Goal: Transaction & Acquisition: Purchase product/service

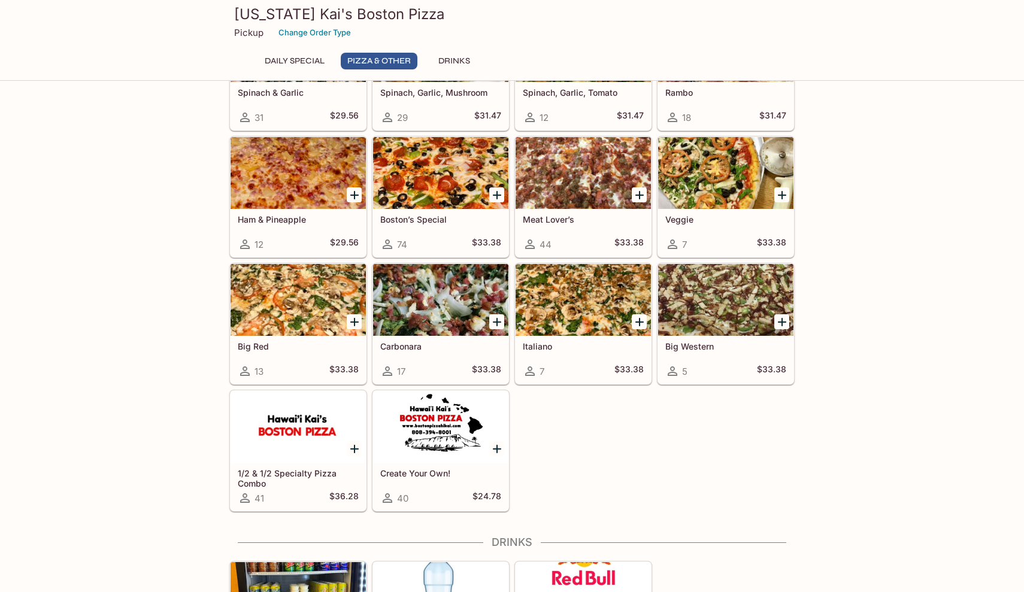
scroll to position [429, 0]
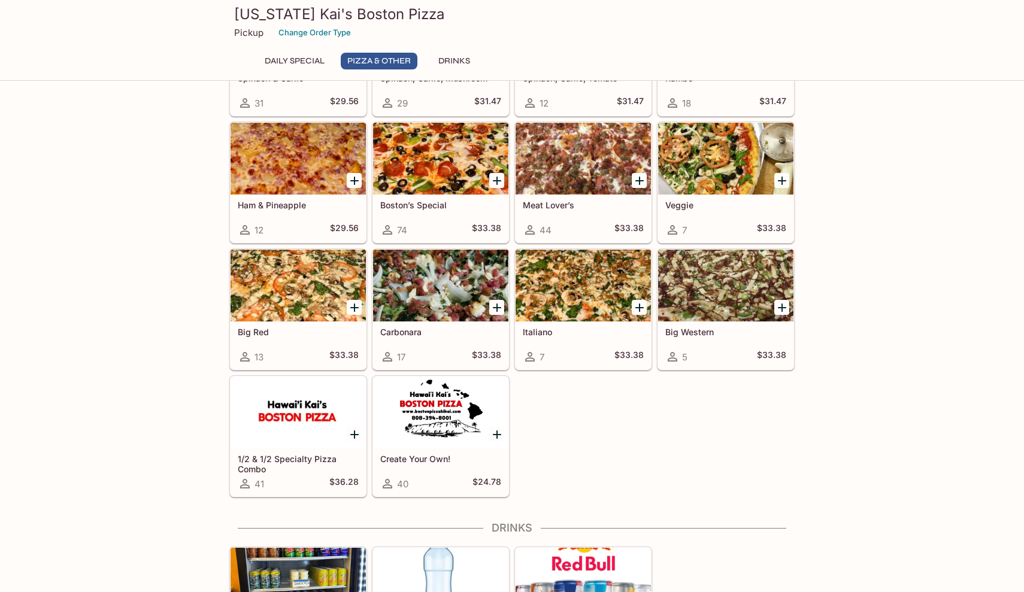
click at [489, 408] on div at bounding box center [440, 413] width 135 height 72
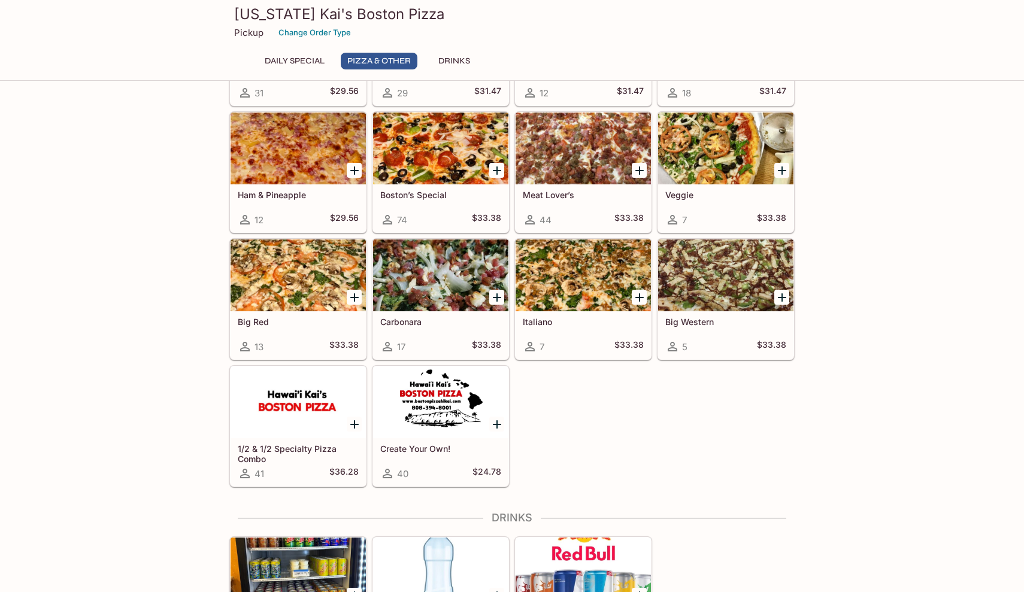
scroll to position [441, 0]
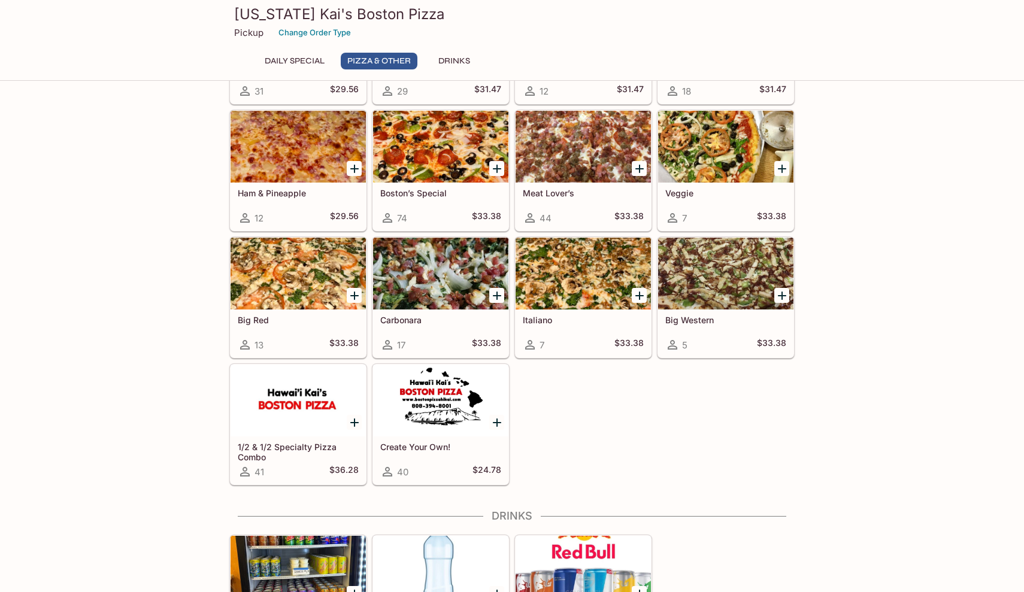
click at [273, 430] on div at bounding box center [298, 401] width 135 height 72
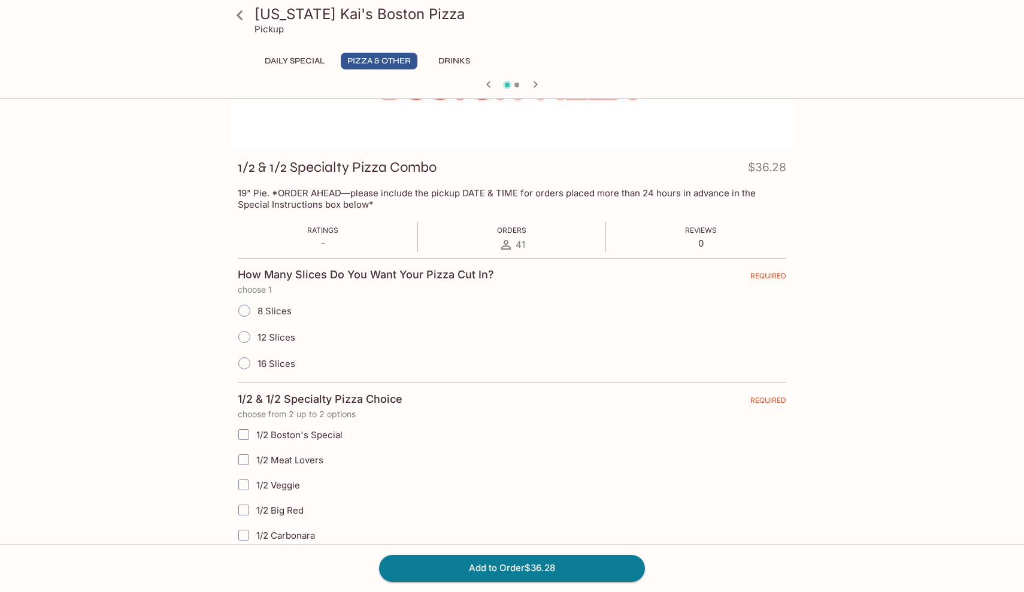
scroll to position [114, 0]
click at [280, 307] on span "8 Slices" at bounding box center [275, 309] width 34 height 11
click at [257, 307] on input "8 Slices" at bounding box center [244, 308] width 25 height 25
radio input "true"
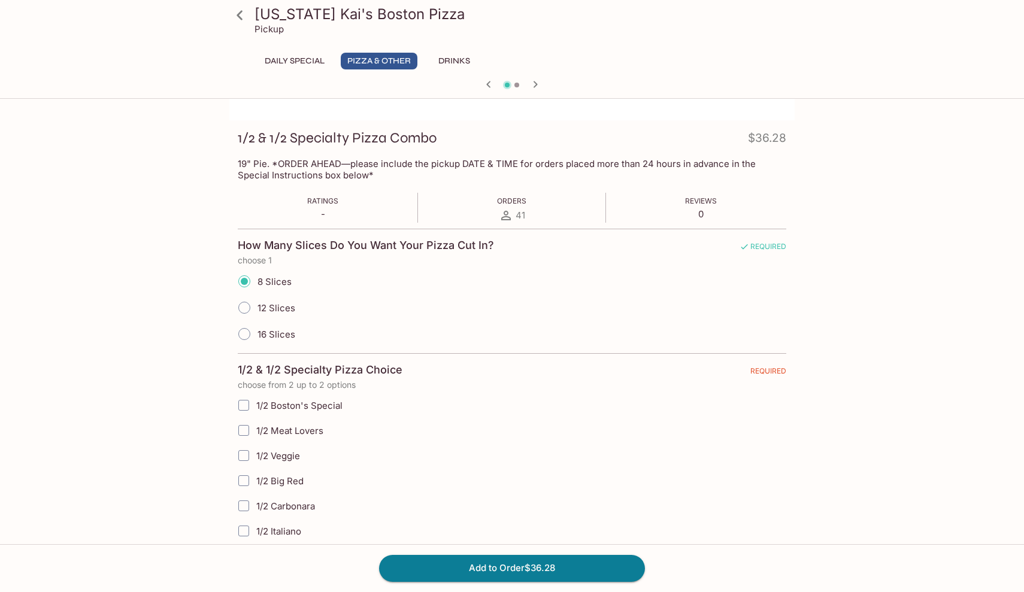
scroll to position [125, 0]
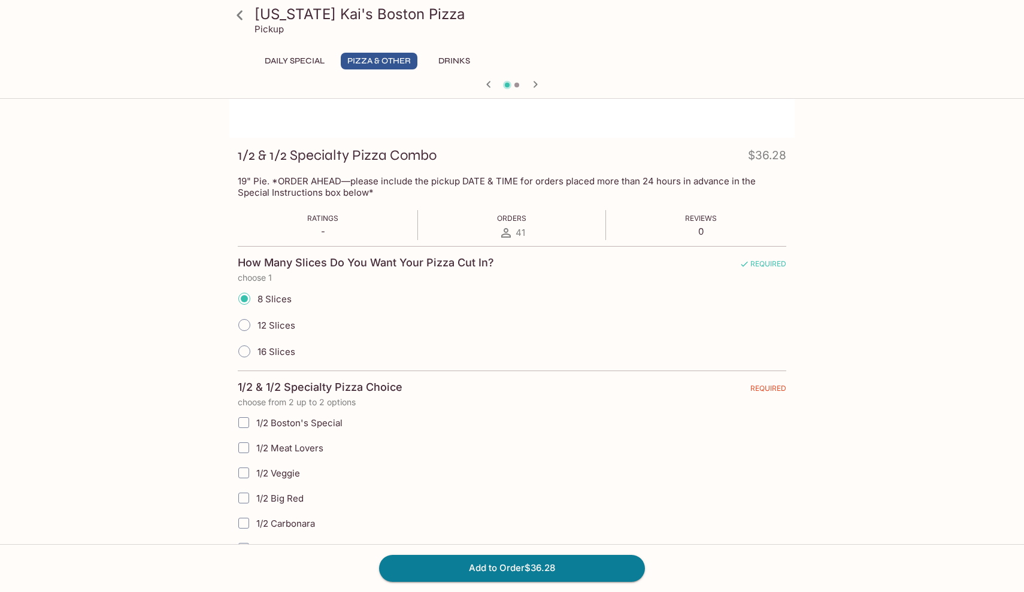
click at [274, 324] on span "12 Slices" at bounding box center [277, 325] width 38 height 11
click at [257, 324] on input "12 Slices" at bounding box center [244, 325] width 25 height 25
radio input "true"
click at [251, 27] on div at bounding box center [240, 15] width 30 height 30
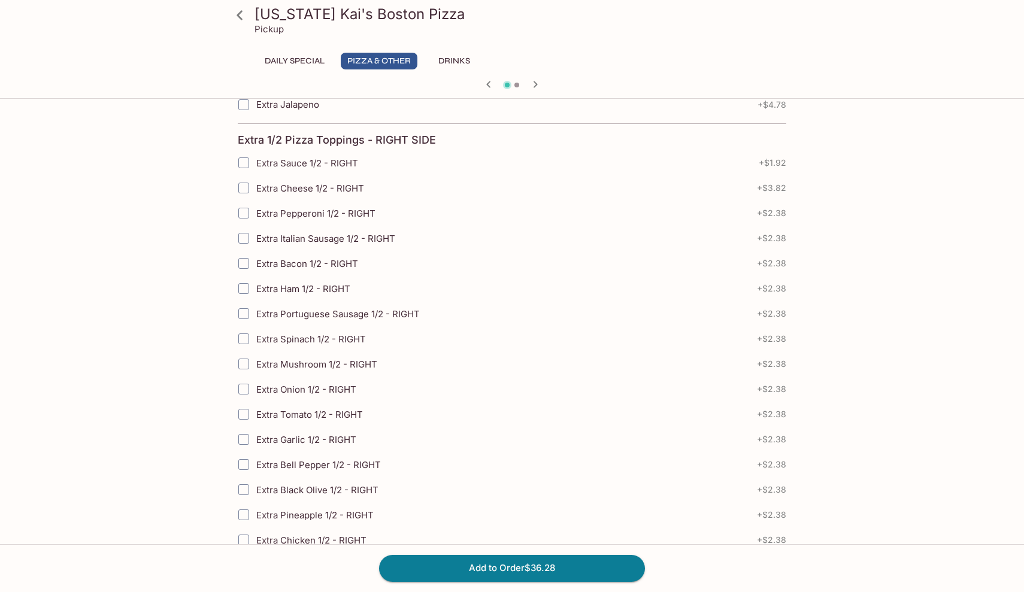
scroll to position [1190, 0]
click at [247, 14] on icon at bounding box center [239, 15] width 21 height 21
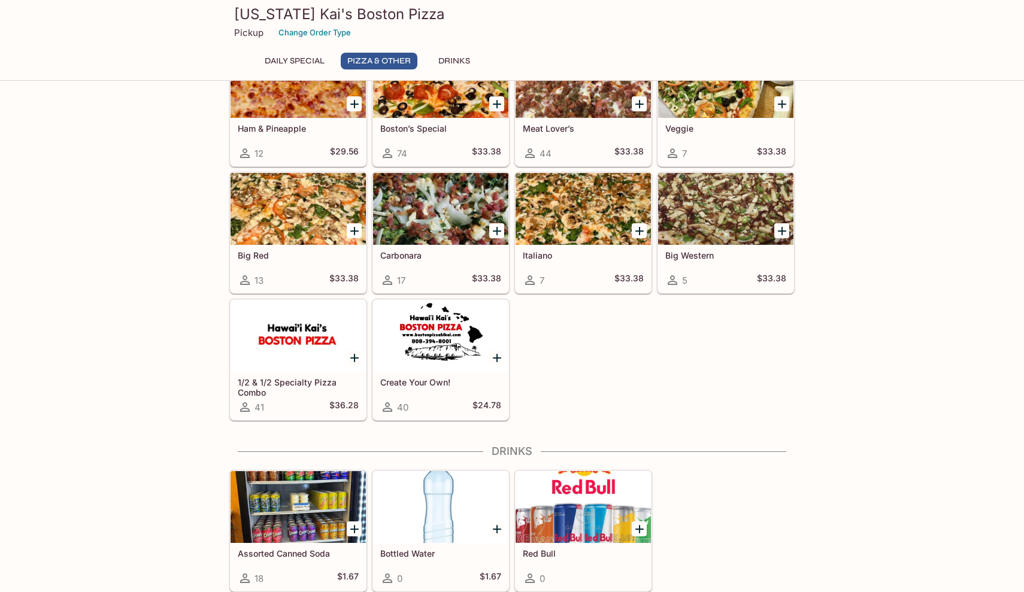
scroll to position [506, 0]
click at [453, 372] on div at bounding box center [440, 336] width 135 height 72
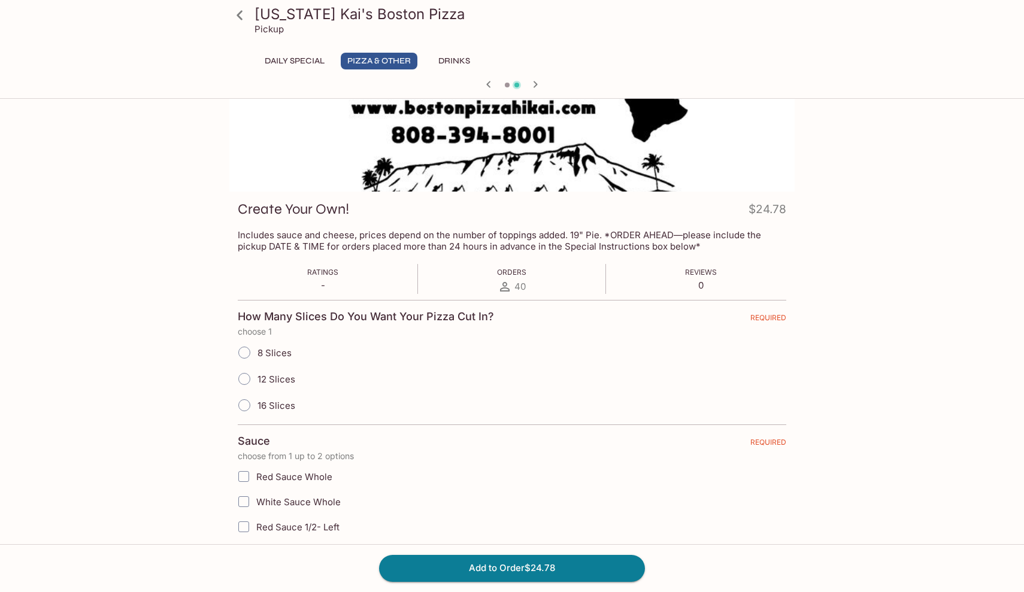
scroll to position [63, 0]
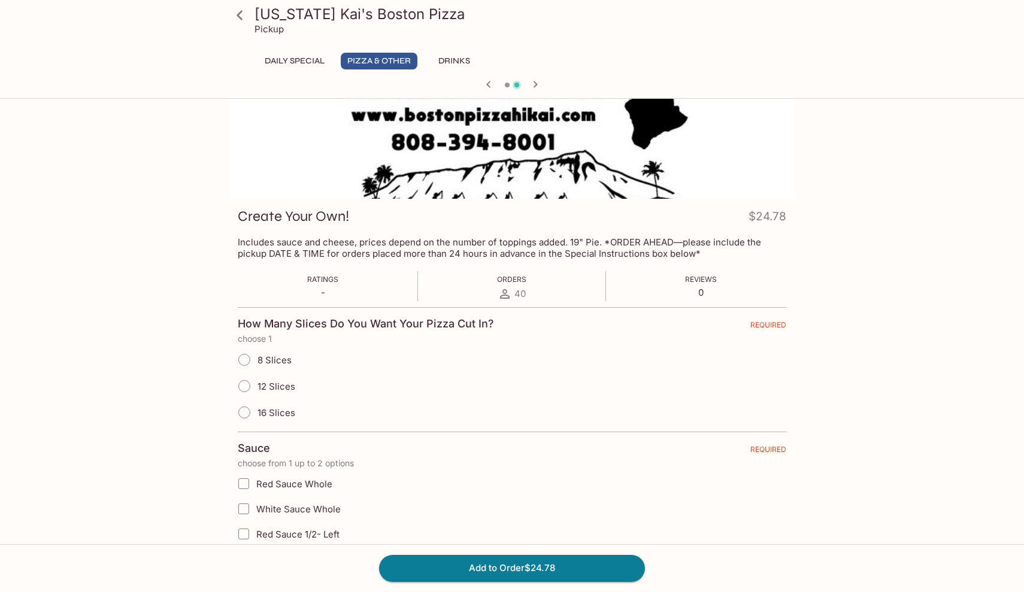
click at [247, 8] on icon at bounding box center [239, 15] width 21 height 21
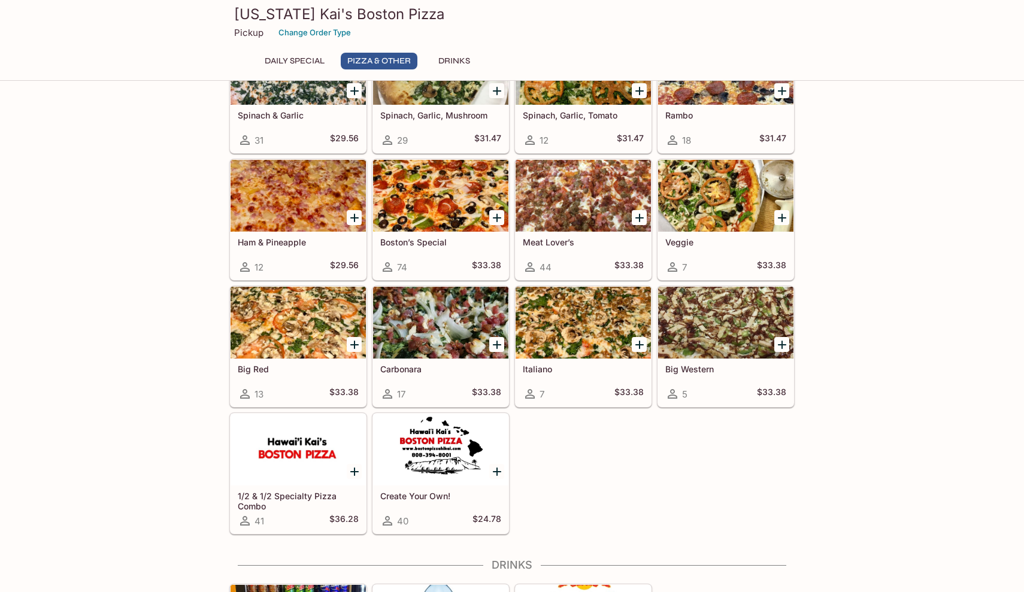
scroll to position [395, 0]
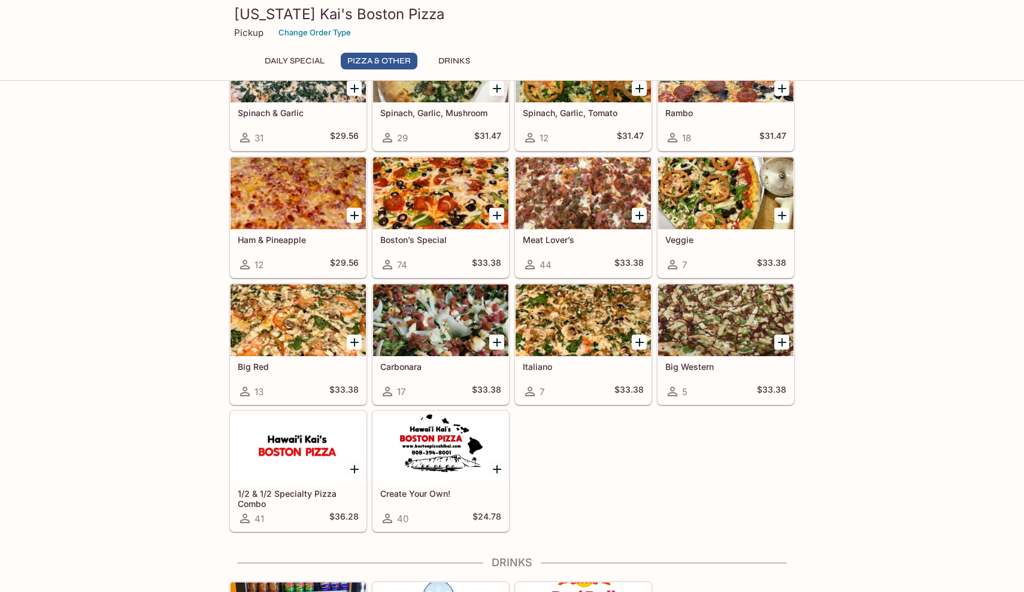
click at [456, 461] on div at bounding box center [440, 447] width 135 height 72
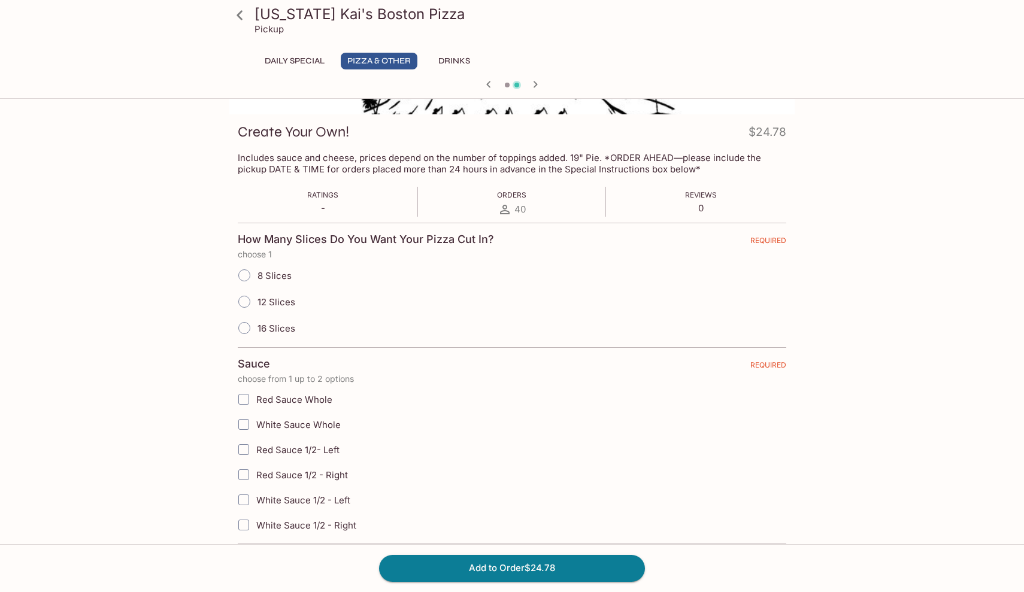
click at [285, 291] on label "12 Slices" at bounding box center [263, 302] width 64 height 26
click at [257, 291] on input "12 Slices" at bounding box center [244, 301] width 25 height 25
radio input "true"
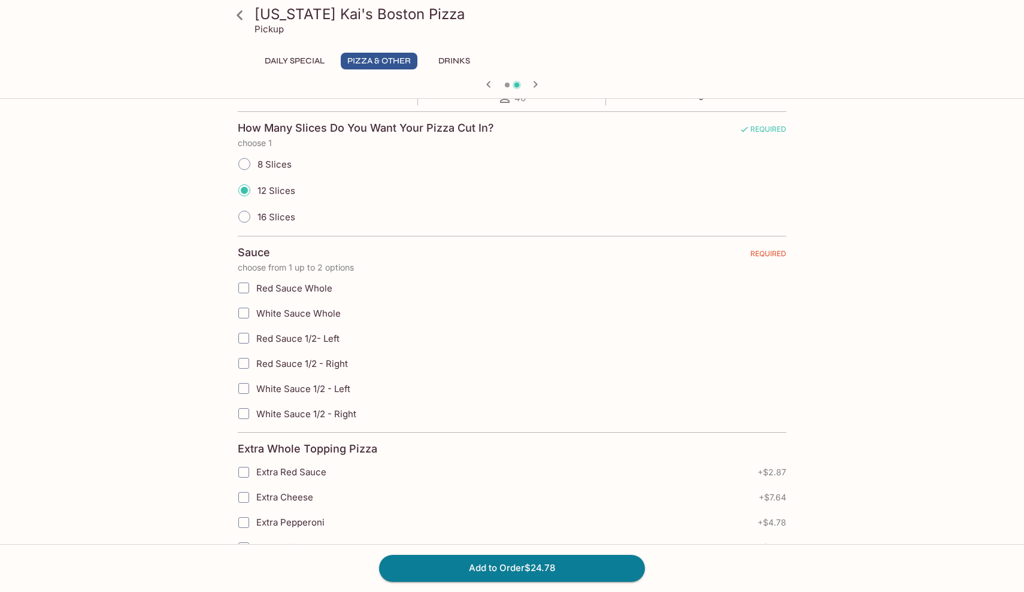
click at [298, 293] on span "Red Sauce Whole" at bounding box center [294, 288] width 76 height 11
click at [256, 293] on input "Red Sauce Whole" at bounding box center [244, 288] width 24 height 24
checkbox input "true"
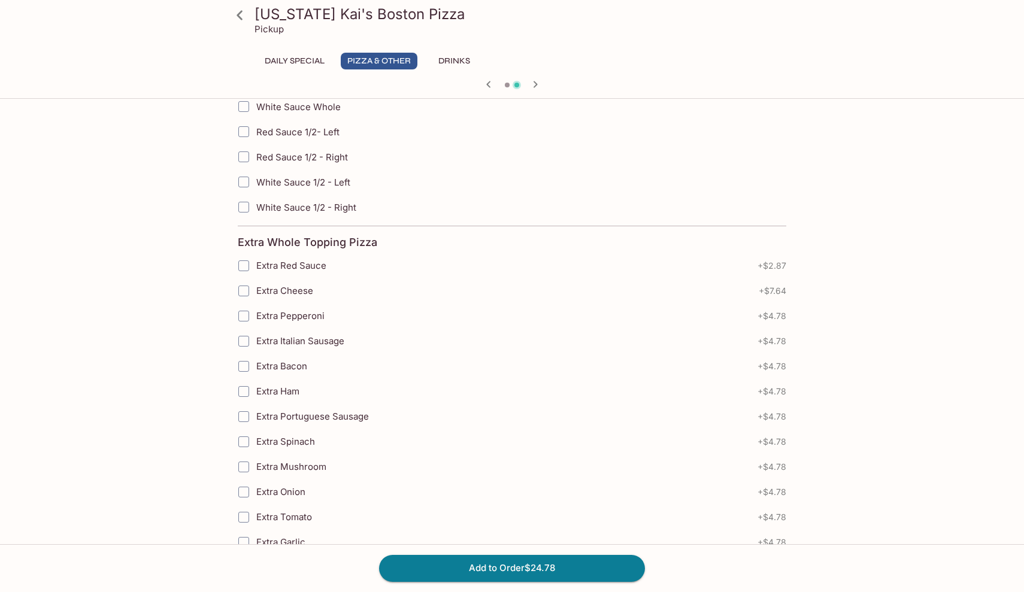
scroll to position [464, 0]
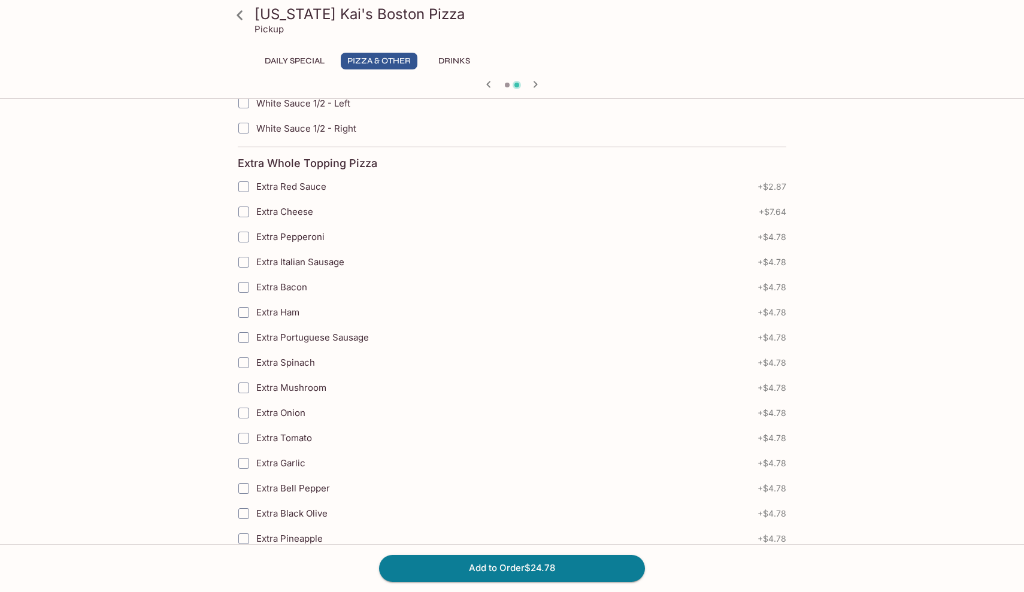
click at [301, 361] on span "Extra Spinach" at bounding box center [285, 362] width 59 height 11
click at [256, 361] on input "Extra Spinach" at bounding box center [244, 363] width 24 height 24
checkbox input "true"
click at [299, 388] on span "Extra Mushroom" at bounding box center [291, 387] width 70 height 11
click at [256, 388] on input "Extra Mushroom" at bounding box center [244, 388] width 24 height 24
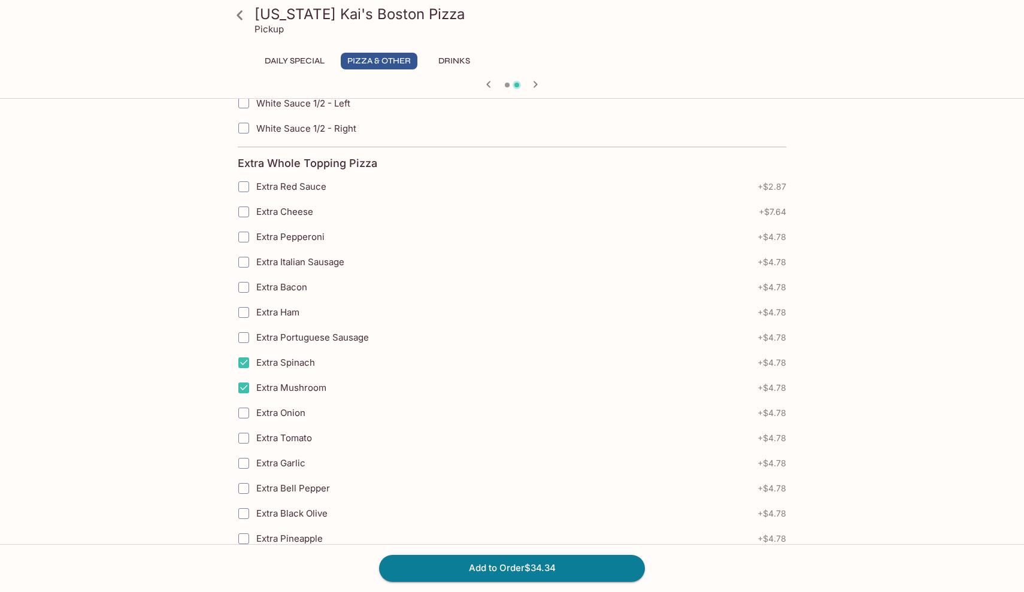
click at [299, 388] on span "Extra Mushroom" at bounding box center [291, 387] width 70 height 11
click at [256, 388] on input "Extra Mushroom" at bounding box center [244, 388] width 24 height 24
checkbox input "false"
click at [299, 359] on span "Extra Spinach" at bounding box center [285, 362] width 59 height 11
click at [256, 359] on input "Extra Spinach" at bounding box center [244, 363] width 24 height 24
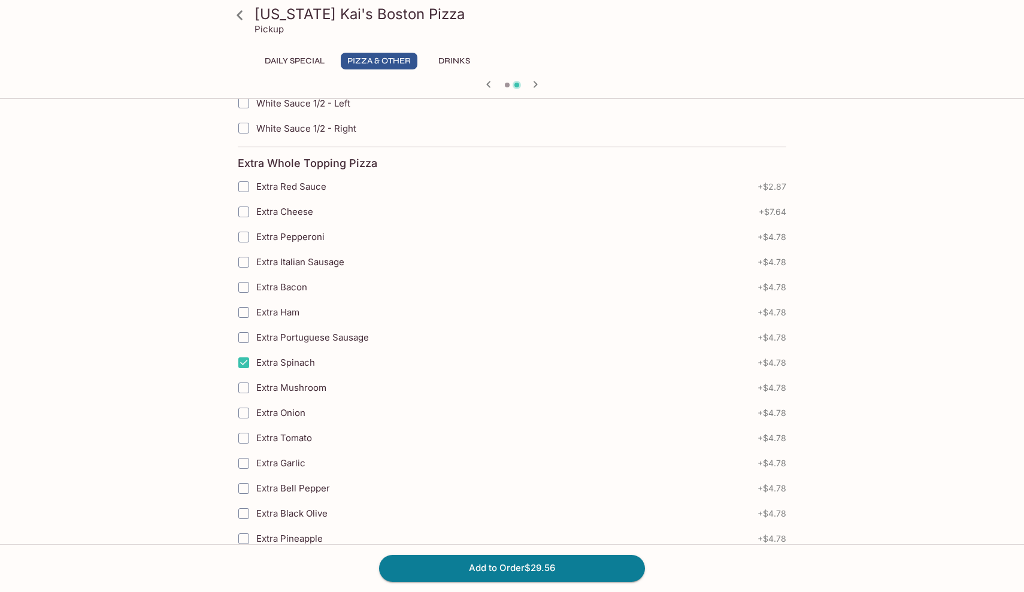
checkbox input "false"
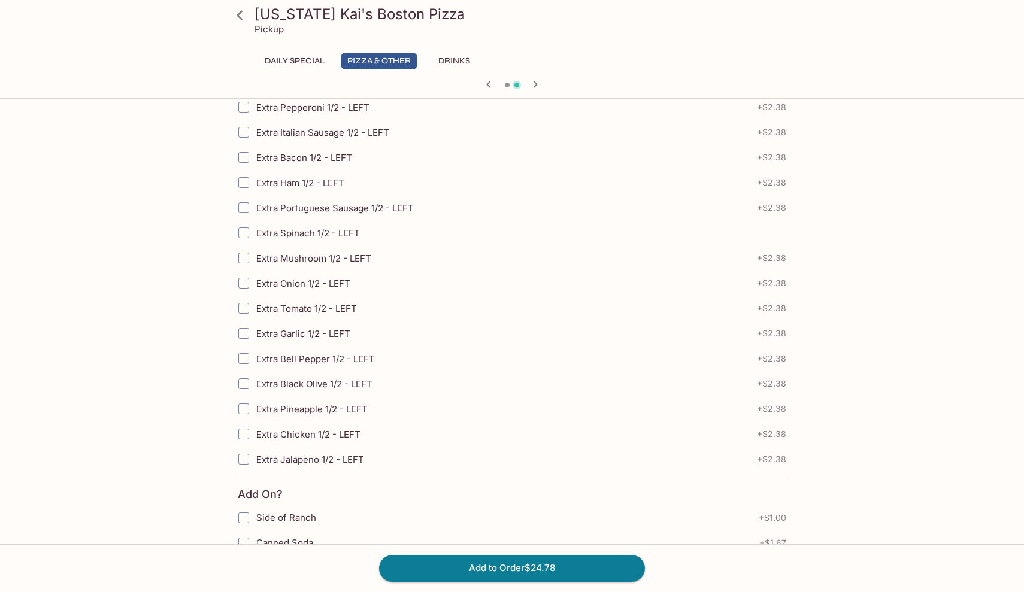
scroll to position [1582, 0]
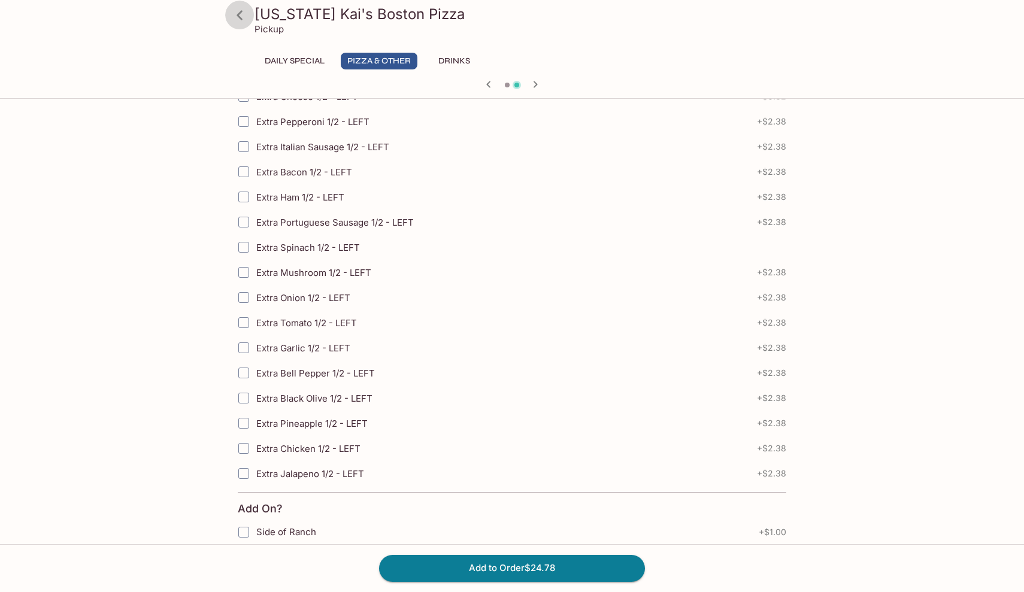
click at [250, 22] on icon at bounding box center [239, 15] width 21 height 21
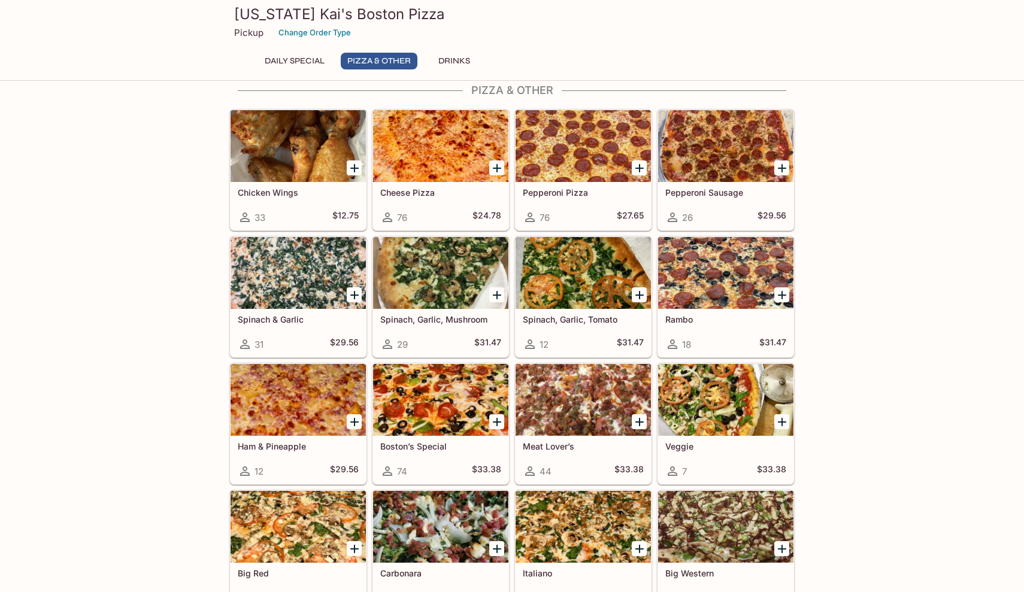
scroll to position [189, 0]
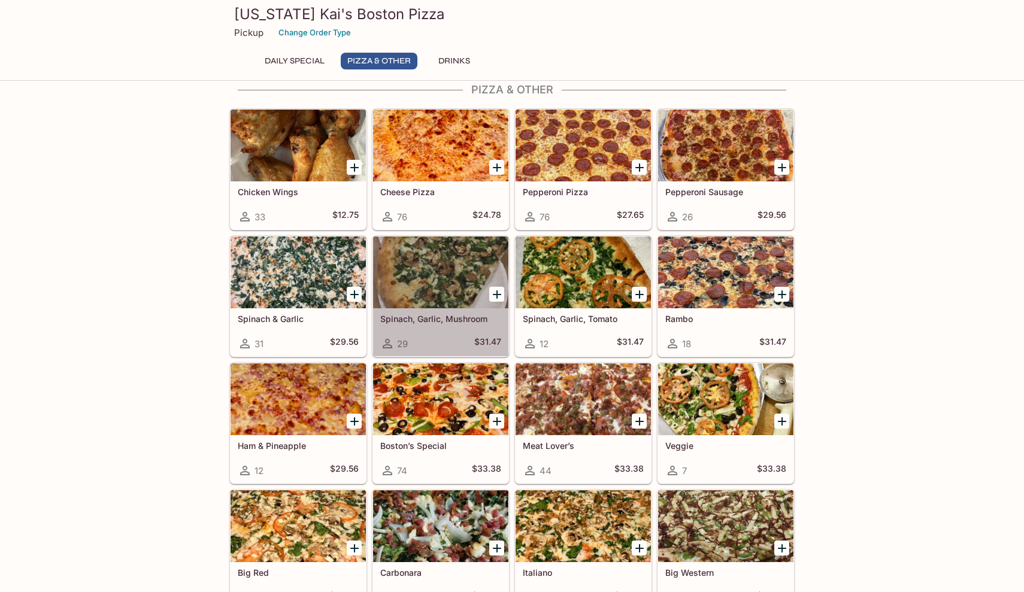
click at [437, 302] on div at bounding box center [440, 273] width 135 height 72
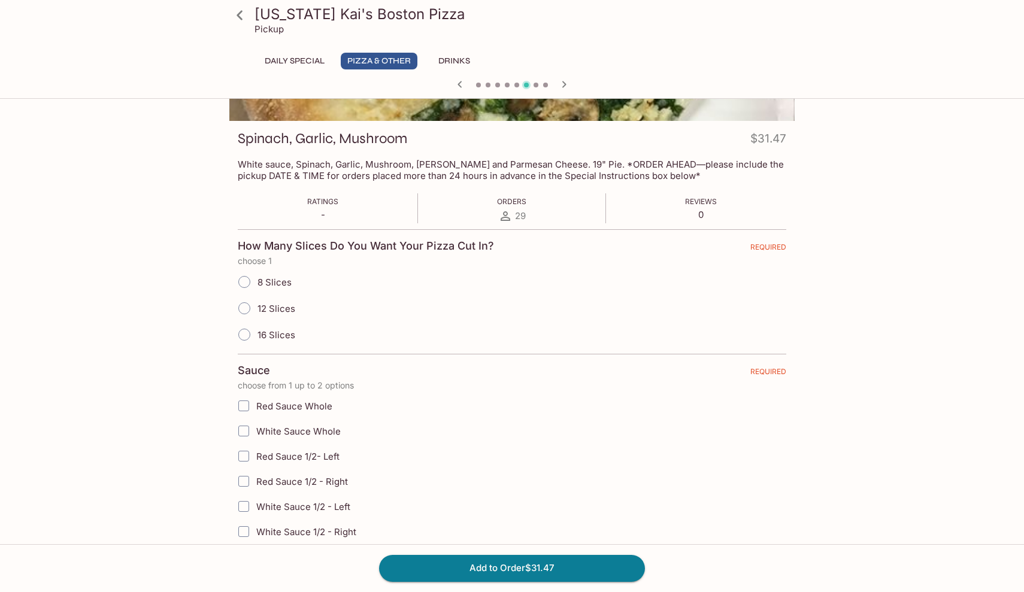
click at [290, 313] on span "12 Slices" at bounding box center [277, 308] width 38 height 11
click at [257, 313] on input "12 Slices" at bounding box center [244, 308] width 25 height 25
radio input "true"
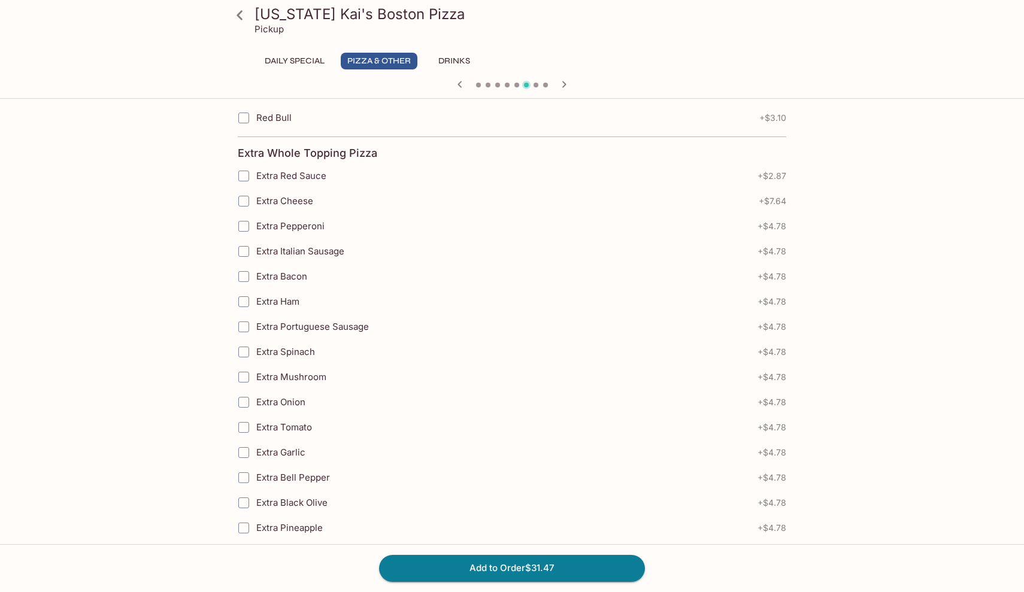
click at [281, 423] on span "Extra Tomato" at bounding box center [284, 427] width 56 height 11
click at [256, 423] on input "Extra Tomato" at bounding box center [244, 428] width 24 height 24
checkbox input "true"
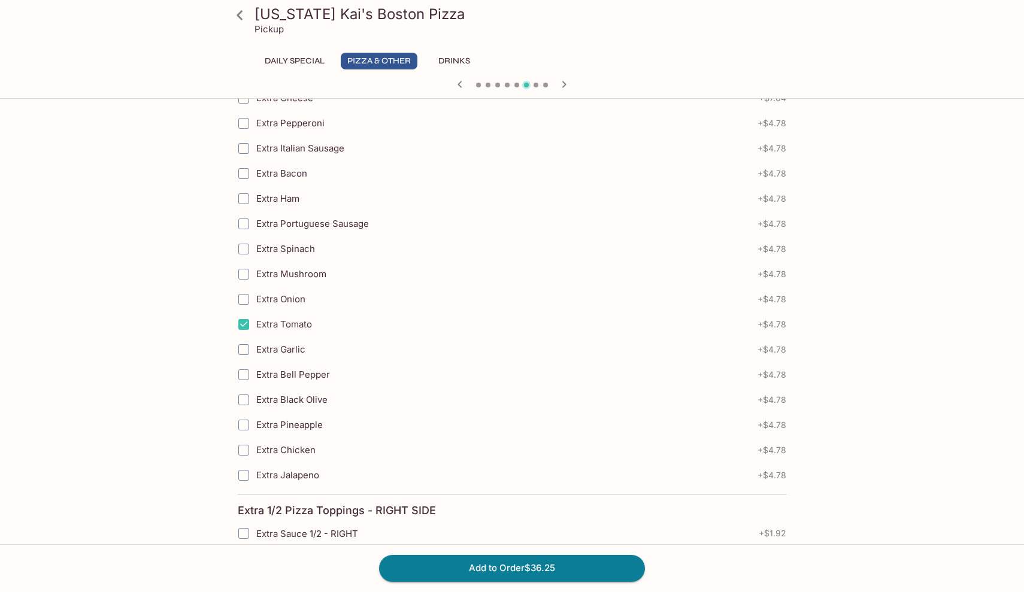
click at [280, 443] on label "Extra Chicken" at bounding box center [436, 450] width 411 height 25
click at [256, 443] on input "Extra Chicken" at bounding box center [244, 450] width 24 height 24
checkbox input "true"
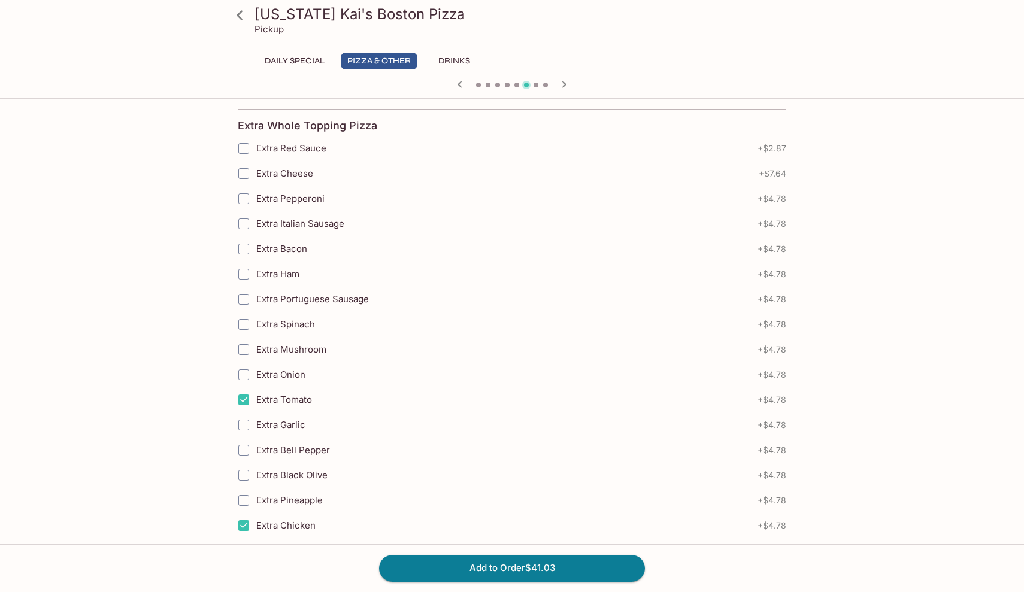
click at [272, 473] on span "Extra Black Olive" at bounding box center [291, 474] width 71 height 11
click at [256, 473] on input "Extra Black Olive" at bounding box center [244, 476] width 24 height 24
checkbox input "true"
click at [278, 378] on span "Extra Onion" at bounding box center [280, 374] width 49 height 11
click at [256, 378] on input "Extra Onion" at bounding box center [244, 375] width 24 height 24
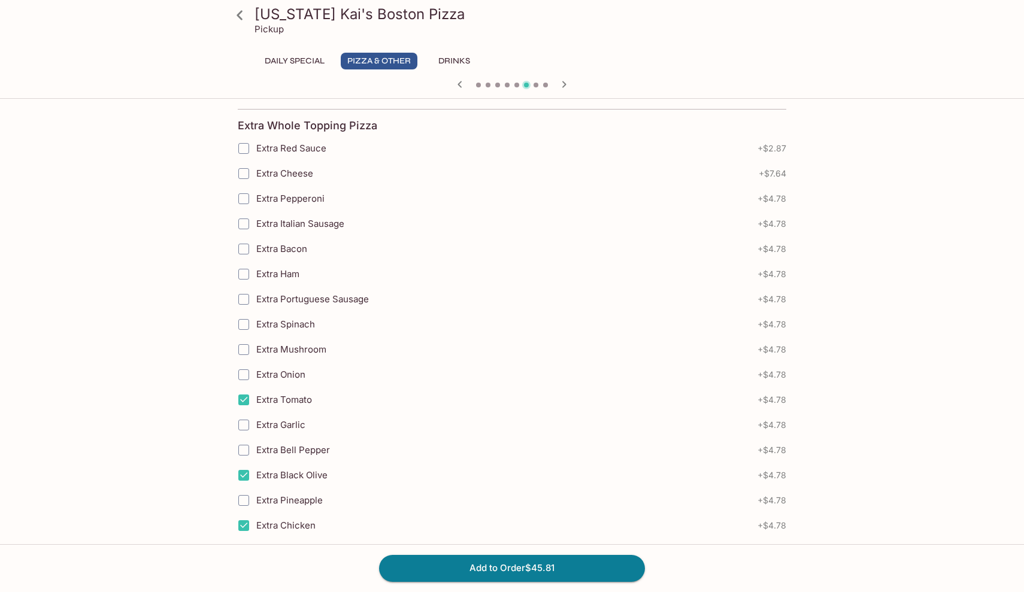
checkbox input "true"
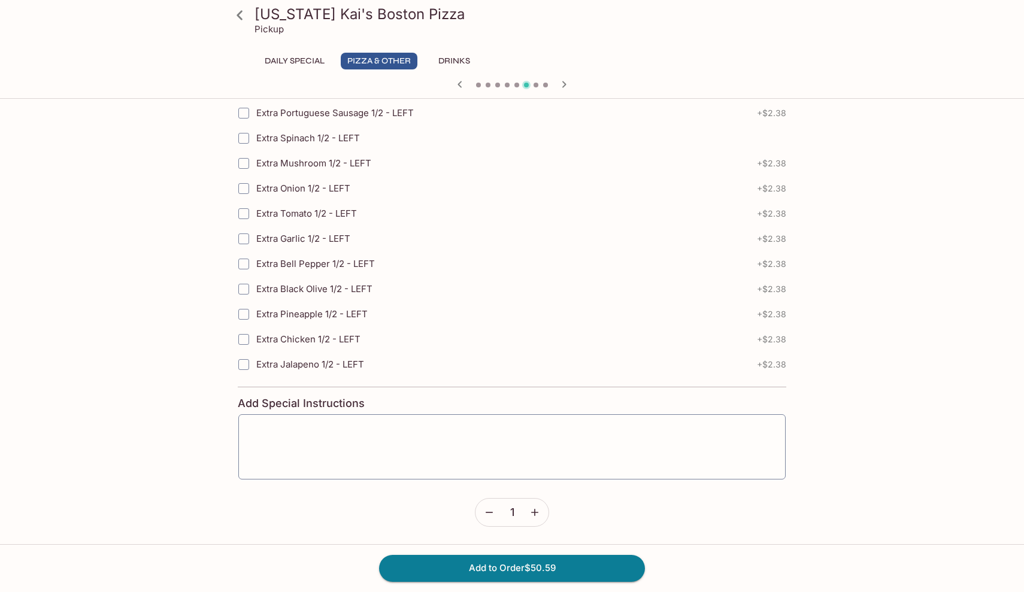
scroll to position [1824, 0]
click at [268, 54] on button "Daily Special" at bounding box center [294, 61] width 73 height 17
click at [251, 16] on link at bounding box center [240, 15] width 30 height 30
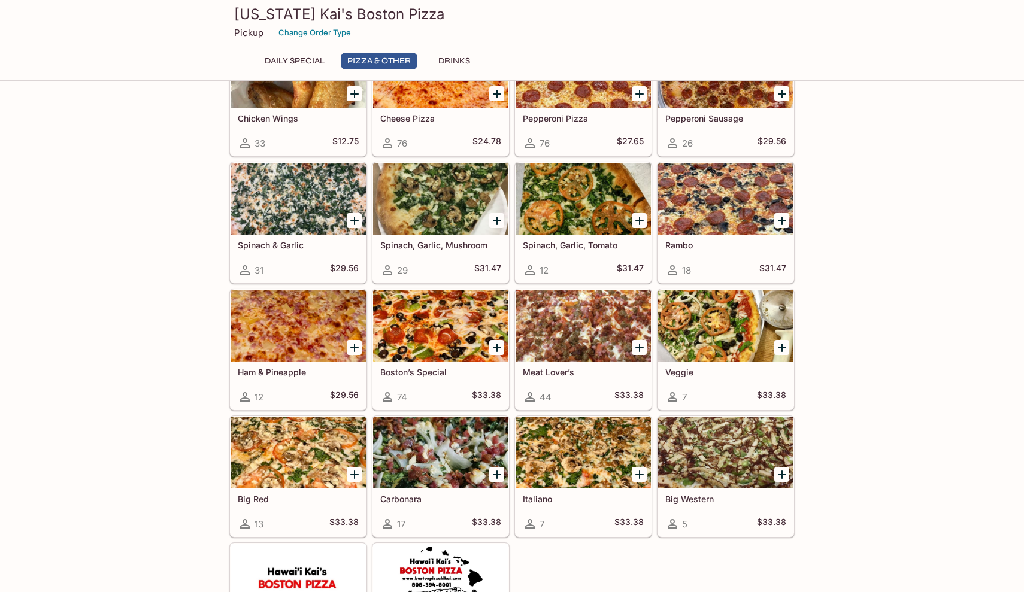
scroll to position [264, 0]
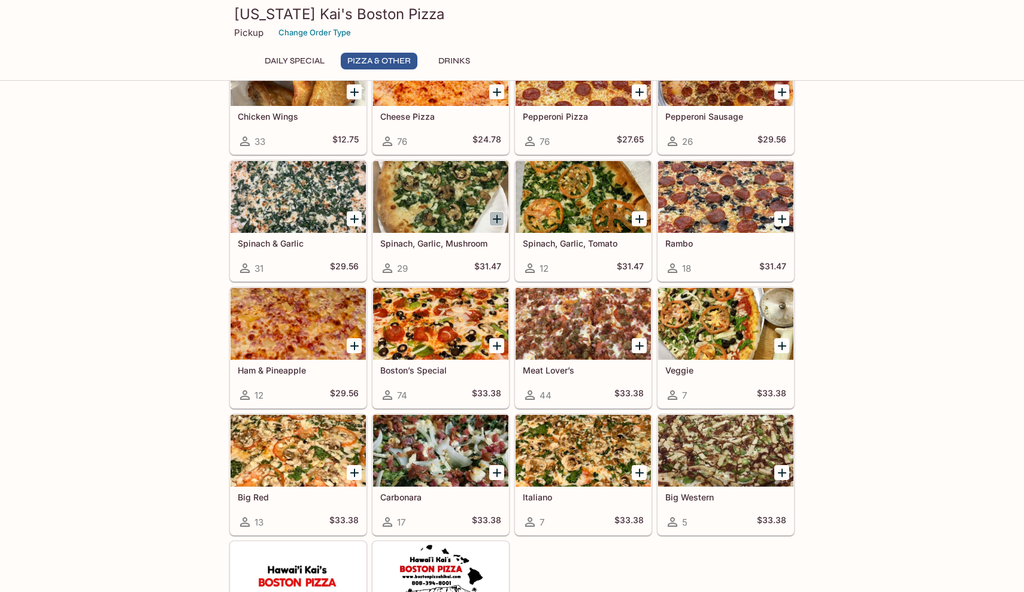
click at [499, 215] on icon "Add Spinach, Garlic, Mushroom" at bounding box center [497, 219] width 14 height 14
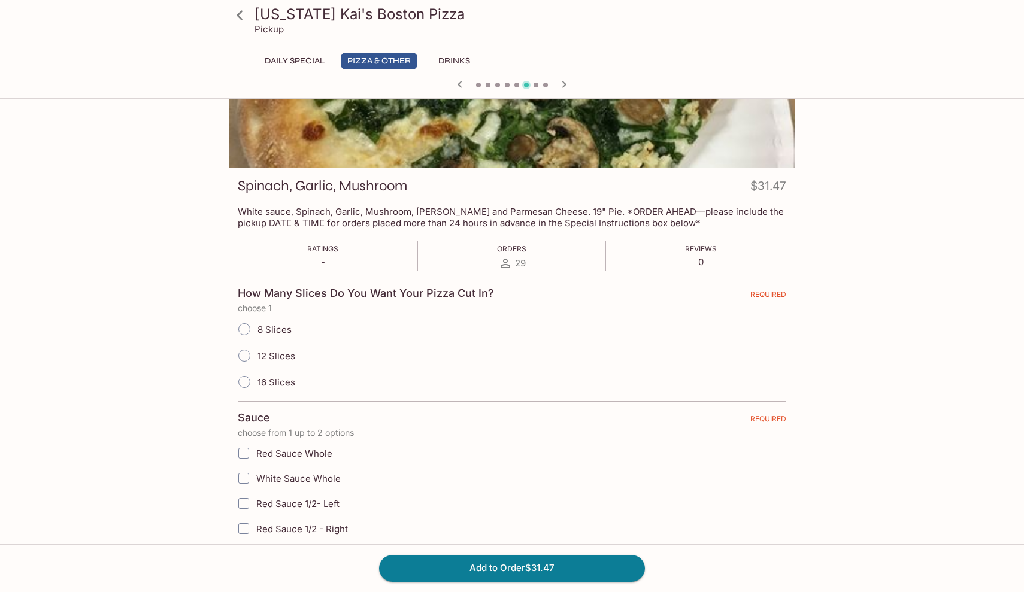
scroll to position [95, 0]
click at [469, 357] on div "12 Slices" at bounding box center [512, 354] width 549 height 26
click at [282, 384] on span "16 Slices" at bounding box center [277, 380] width 38 height 11
click at [257, 384] on input "16 Slices" at bounding box center [244, 380] width 25 height 25
radio input "true"
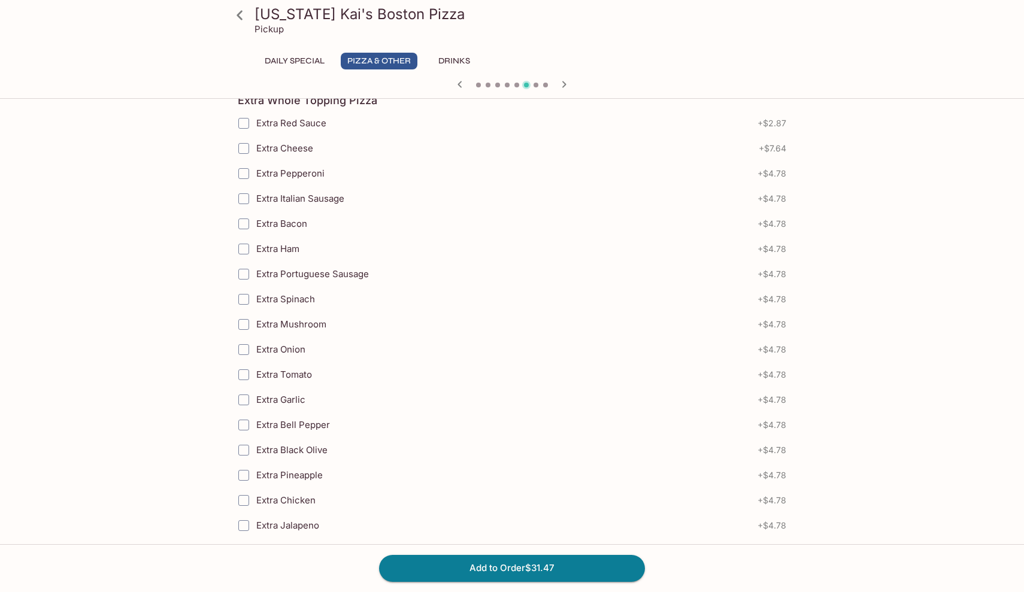
scroll to position [810, 0]
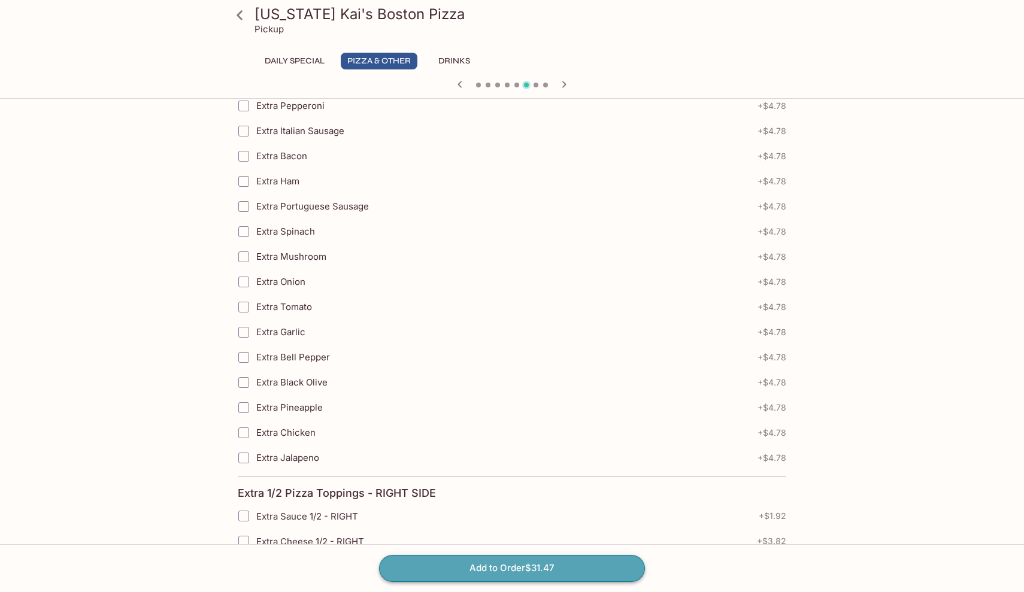
click at [447, 568] on button "Add to Order $31.47" at bounding box center [512, 568] width 266 height 26
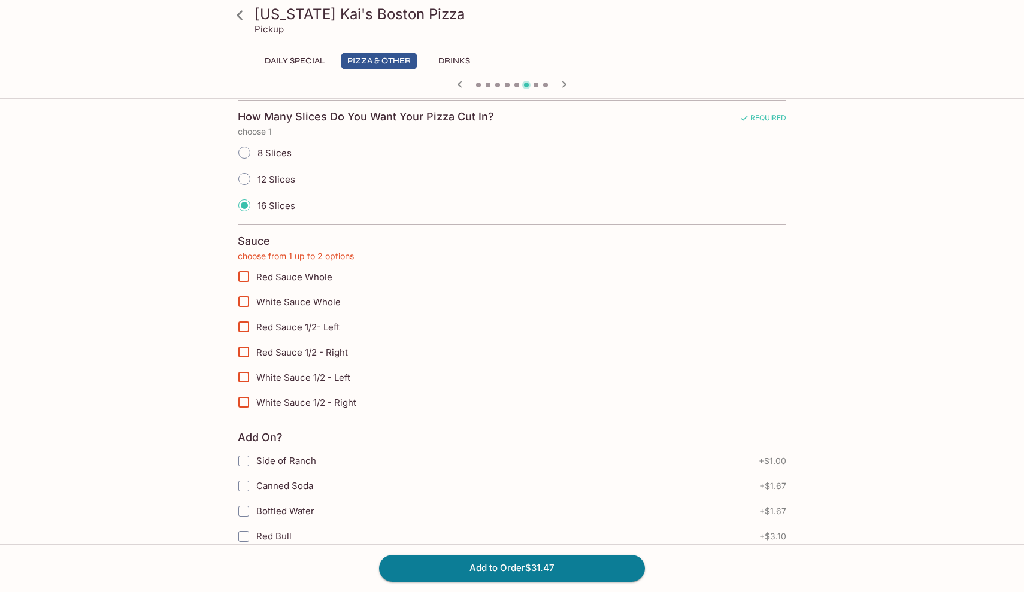
scroll to position [271, 0]
click at [304, 277] on span "Red Sauce Whole" at bounding box center [294, 276] width 76 height 11
click at [256, 277] on input "Red Sauce Whole" at bounding box center [244, 277] width 24 height 24
checkbox input "true"
click at [504, 577] on button "Add to Order $31.47" at bounding box center [512, 568] width 266 height 26
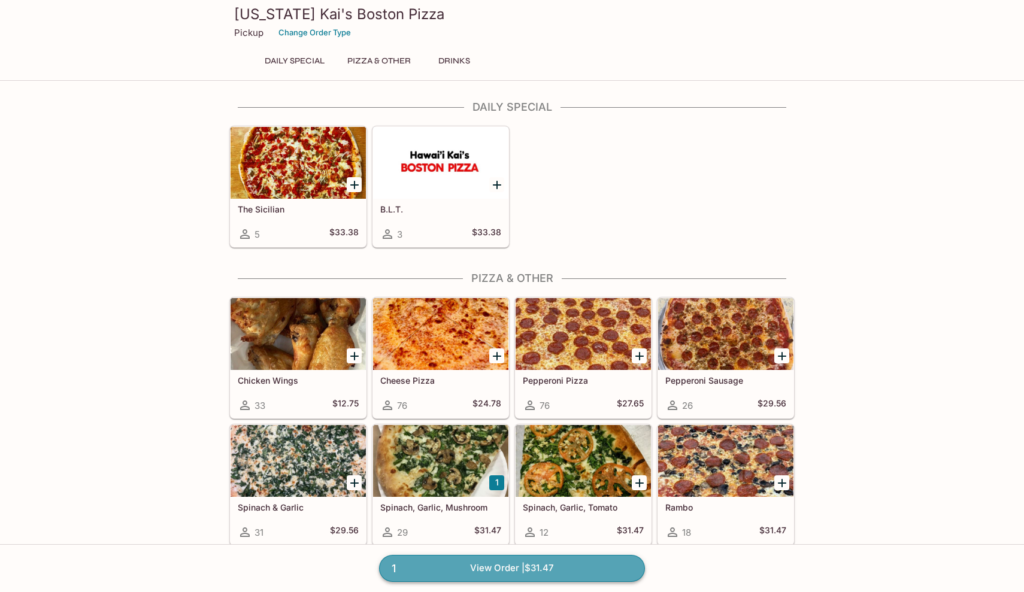
click at [583, 564] on link "1 View Order | $31.47" at bounding box center [512, 568] width 266 height 26
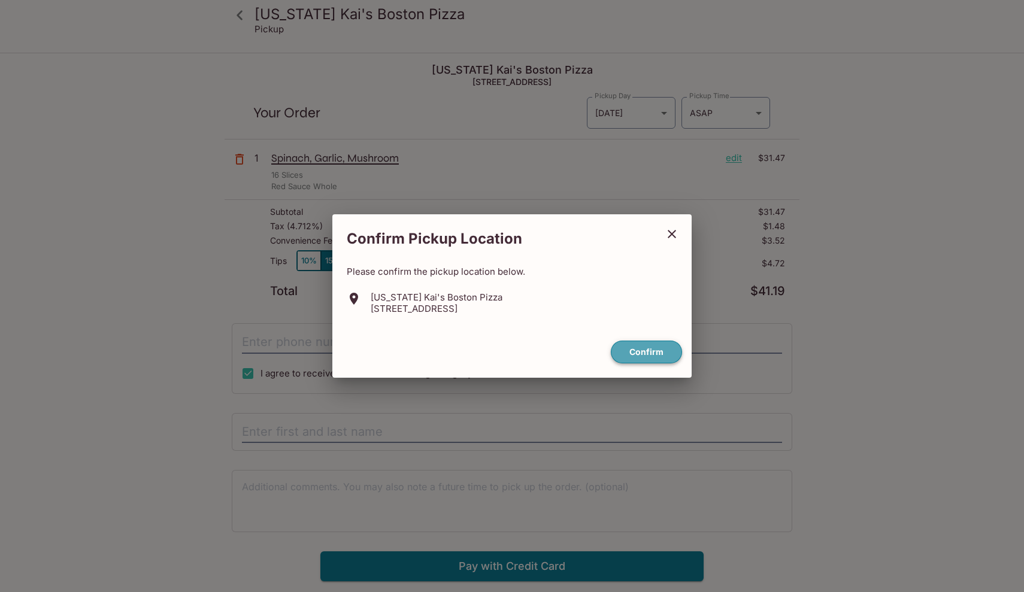
click at [635, 353] on button "Confirm" at bounding box center [646, 352] width 71 height 23
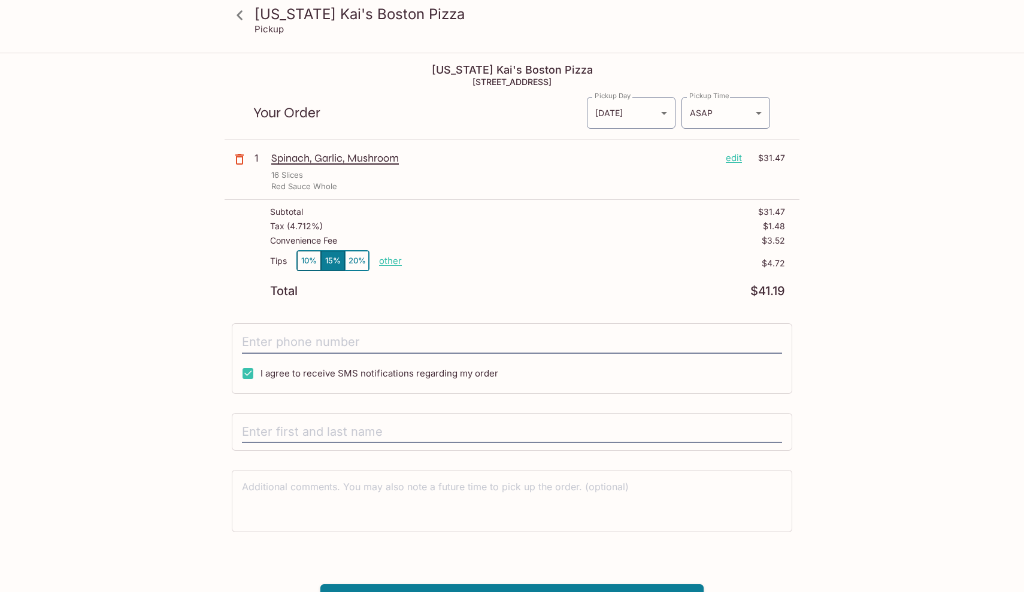
click at [314, 258] on button "10%" at bounding box center [309, 261] width 24 height 20
